Goal: Information Seeking & Learning: Learn about a topic

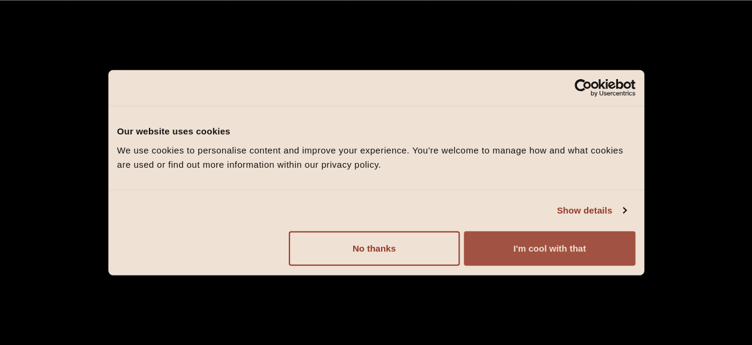
click at [513, 239] on button "I'm cool with that" at bounding box center [549, 248] width 171 height 35
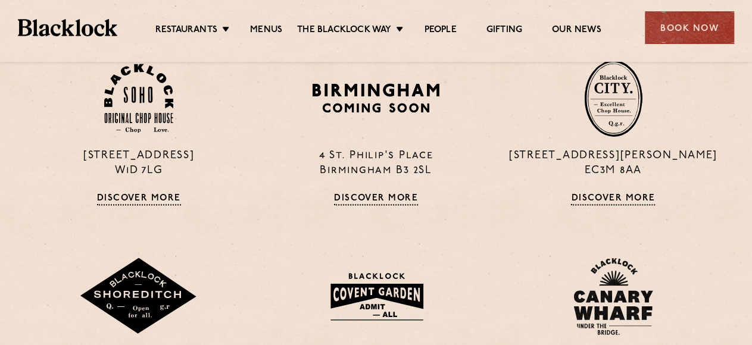
scroll to position [767, 0]
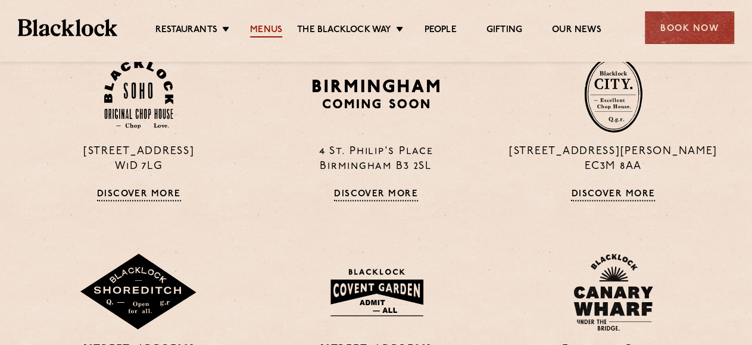
click at [257, 37] on link "Menus" at bounding box center [266, 30] width 32 height 13
click at [263, 37] on link "Menus" at bounding box center [266, 30] width 32 height 13
click at [261, 37] on link "Menus" at bounding box center [266, 30] width 32 height 13
